Goal: Ask a question

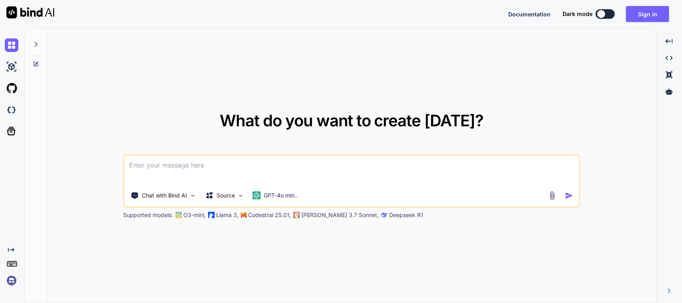
click at [172, 167] on textarea at bounding box center [352, 170] width 454 height 30
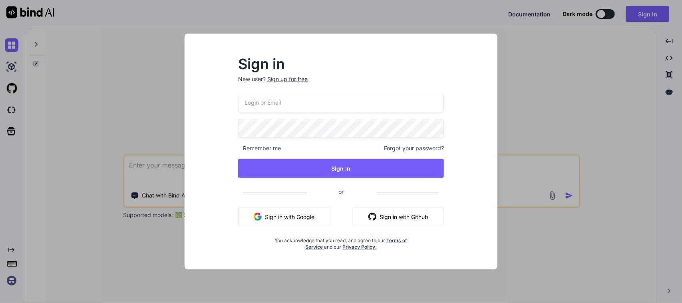
click at [290, 225] on button "Sign in with Google" at bounding box center [284, 216] width 92 height 19
click at [565, 92] on div "Sign in New user? Sign up for free Remember me Forgot your password? Sign In or…" at bounding box center [341, 151] width 682 height 303
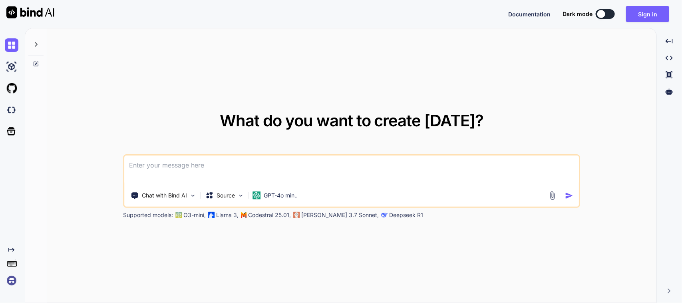
click at [170, 165] on textarea at bounding box center [352, 170] width 454 height 30
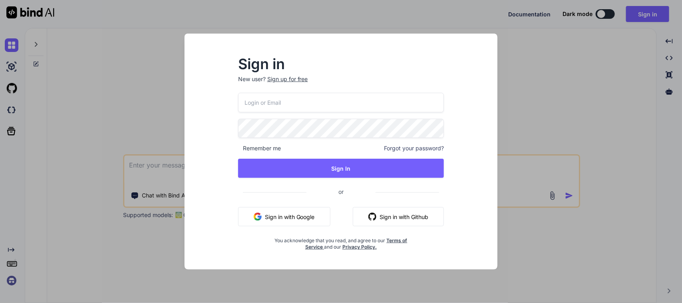
click at [305, 221] on button "Sign in with Google" at bounding box center [284, 216] width 92 height 19
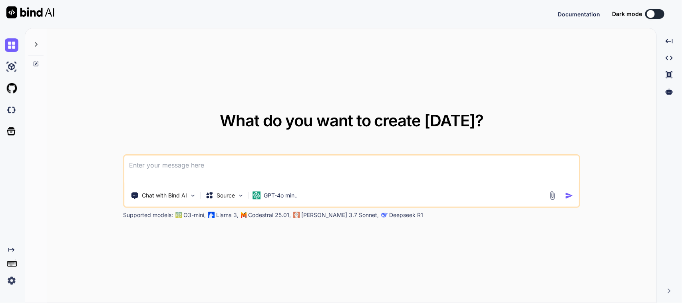
click at [231, 170] on textarea at bounding box center [352, 170] width 454 height 30
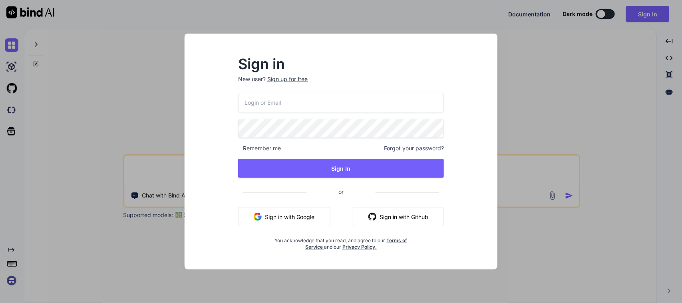
click at [309, 217] on button "Sign in with Google" at bounding box center [284, 216] width 92 height 19
click at [164, 164] on div "Sign in New user? Sign up for free Remember me Forgot your password? Sign In or…" at bounding box center [341, 151] width 682 height 303
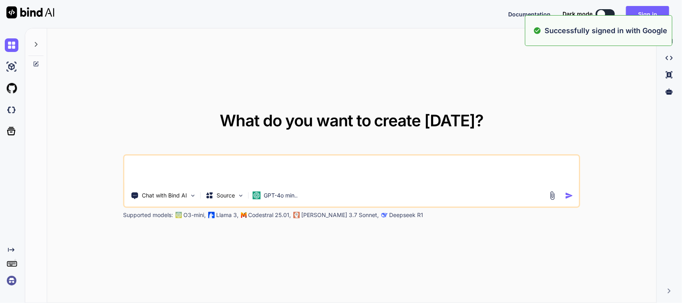
click at [171, 167] on textarea at bounding box center [352, 170] width 454 height 30
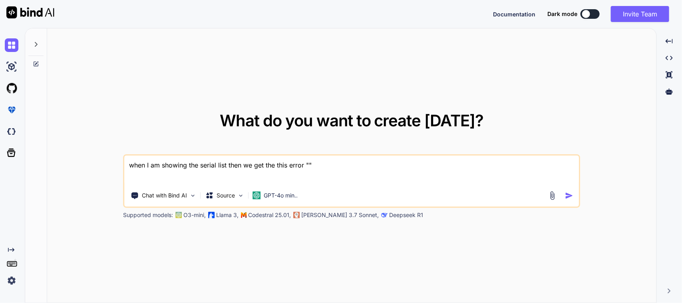
paste textarea "A RenderFlex overflowed by 5.4 pixels on the right."
click at [564, 168] on textarea "when I am showing the serial list then we get the this error "A RenderFlex over…" at bounding box center [352, 170] width 454 height 30
paste textarea "A RenderFlex overflowed by 5.4 pixels on the right."
paste textarea "itemList: controller .searchSerialList .map((e) => ElementData( text: e.serialN…"
type textarea "when I am showing the serial list then we get the this error "A RenderFlex over…"
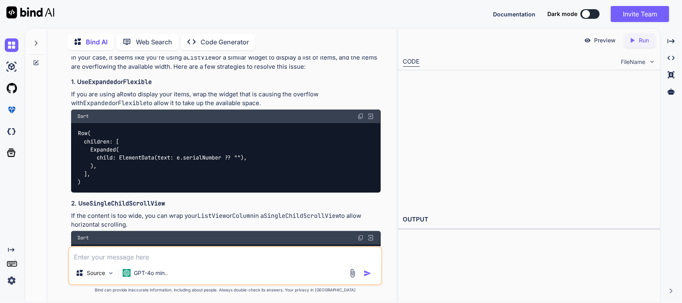
scroll to position [109, 0]
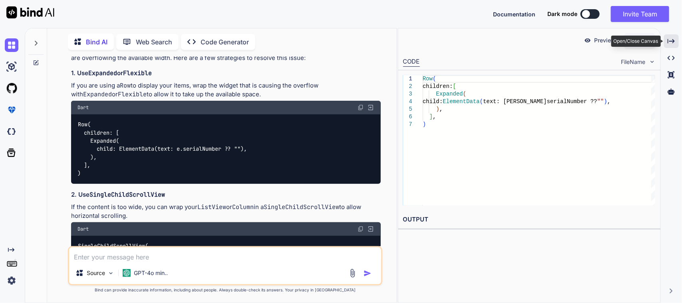
click at [670, 42] on icon "Created with Pixso." at bounding box center [671, 41] width 7 height 7
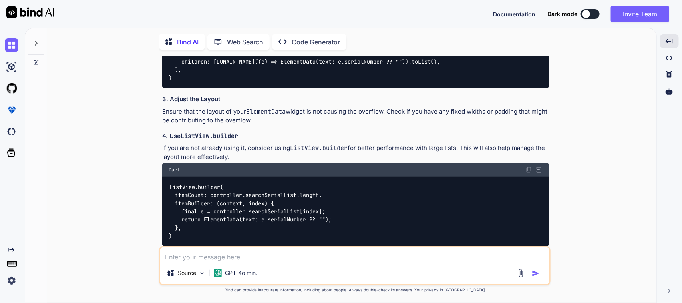
scroll to position [322, 0]
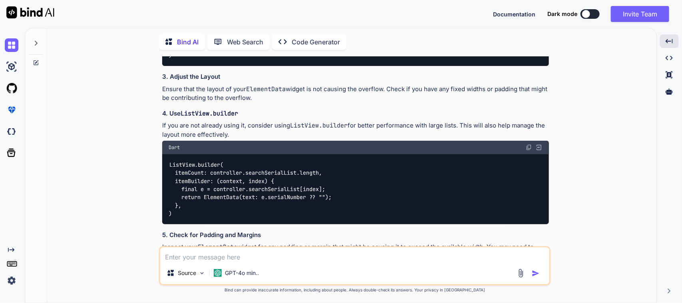
click at [188, 252] on textarea at bounding box center [354, 254] width 389 height 14
paste textarea "Padding( padding: const EdgeInsets.all(8.0), child: SizedBox( child: InkWell( o…"
type textarea "Here is my whole code please modify in my code only => Padding( padding: const …"
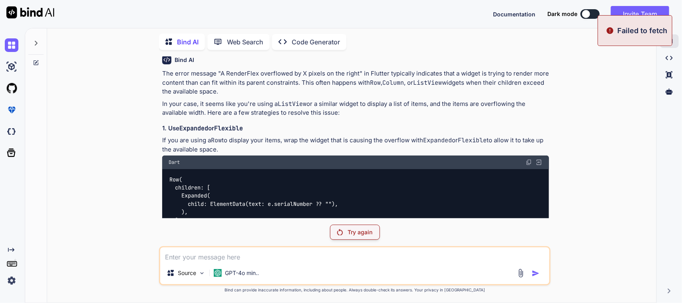
scroll to position [37, 0]
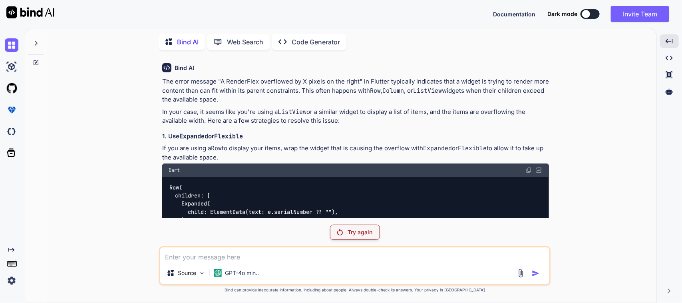
click at [364, 230] on p "Try again" at bounding box center [360, 232] width 25 height 8
click at [637, 36] on p "Failed to fetch" at bounding box center [643, 30] width 50 height 11
click at [353, 230] on p "Try again" at bounding box center [360, 232] width 25 height 8
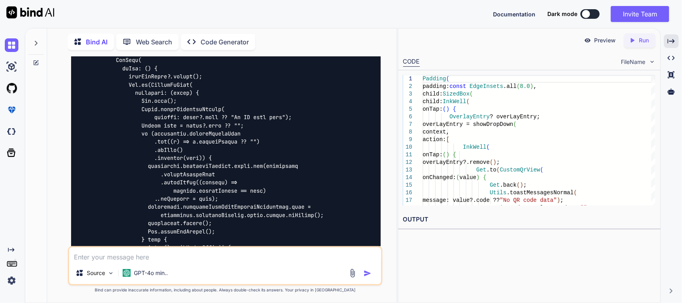
scroll to position [853, 0]
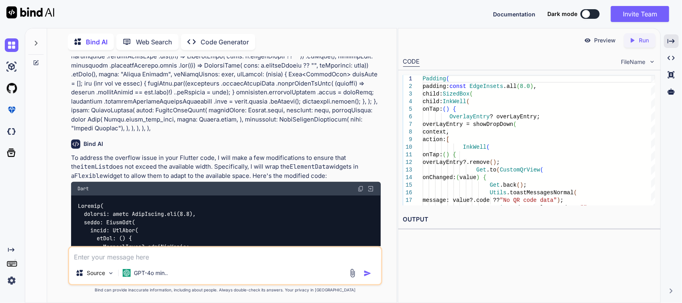
click at [361, 192] on img at bounding box center [361, 188] width 6 height 6
